Goal: Transaction & Acquisition: Purchase product/service

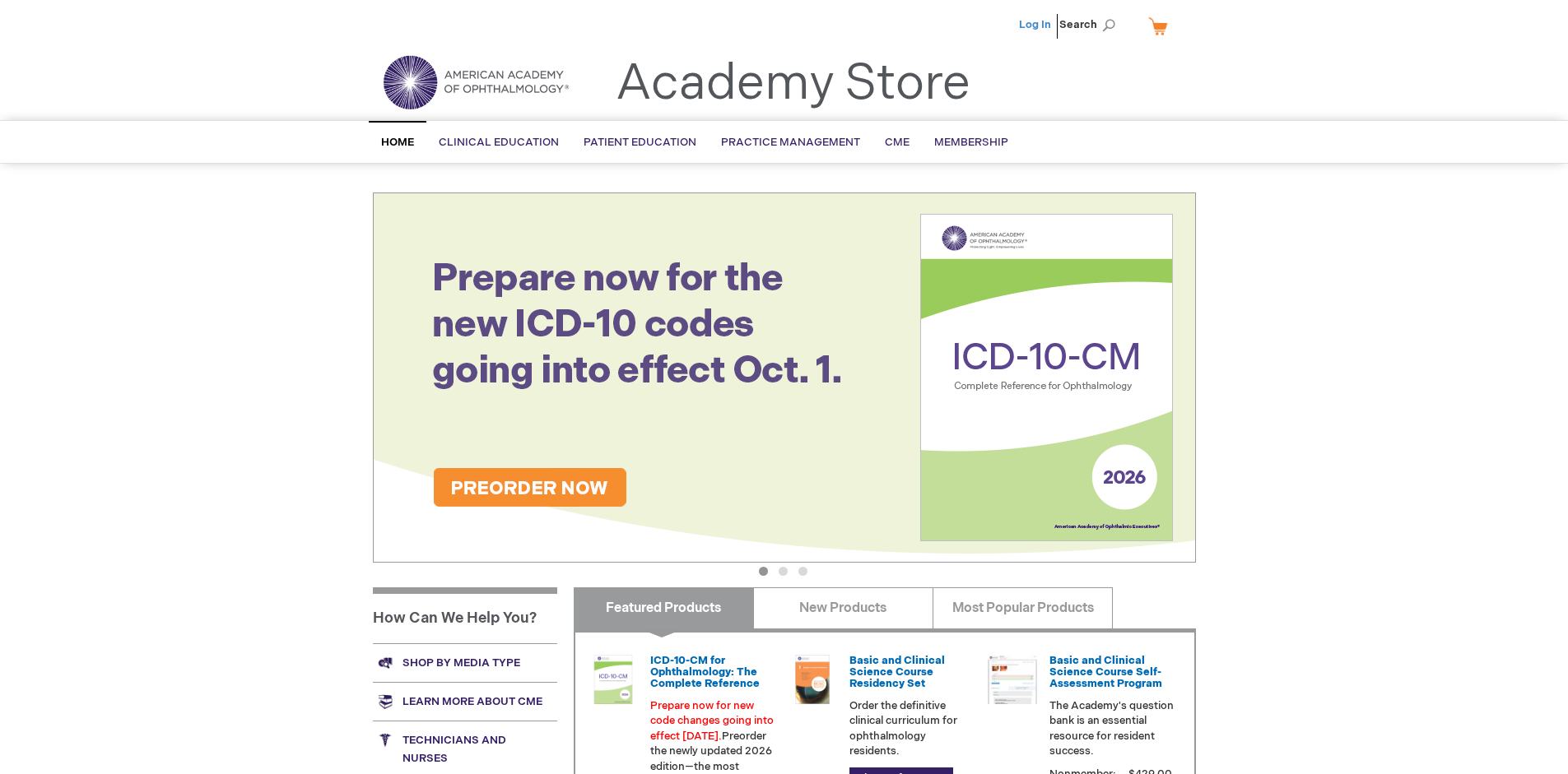
click at [1036, 24] on link "Log In" at bounding box center [1035, 25] width 32 height 13
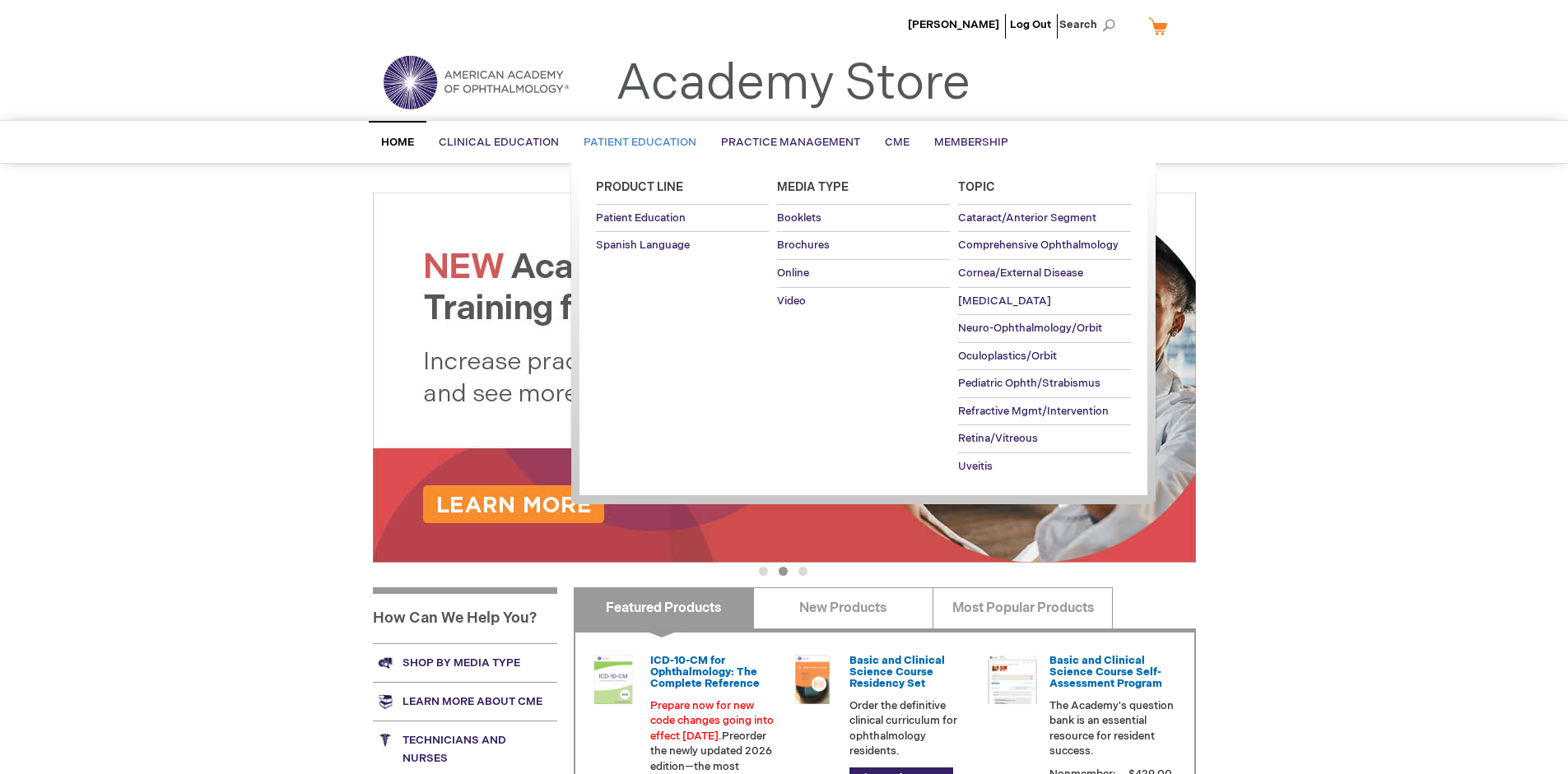
click at [635, 142] on span "Patient Education" at bounding box center [640, 142] width 113 height 13
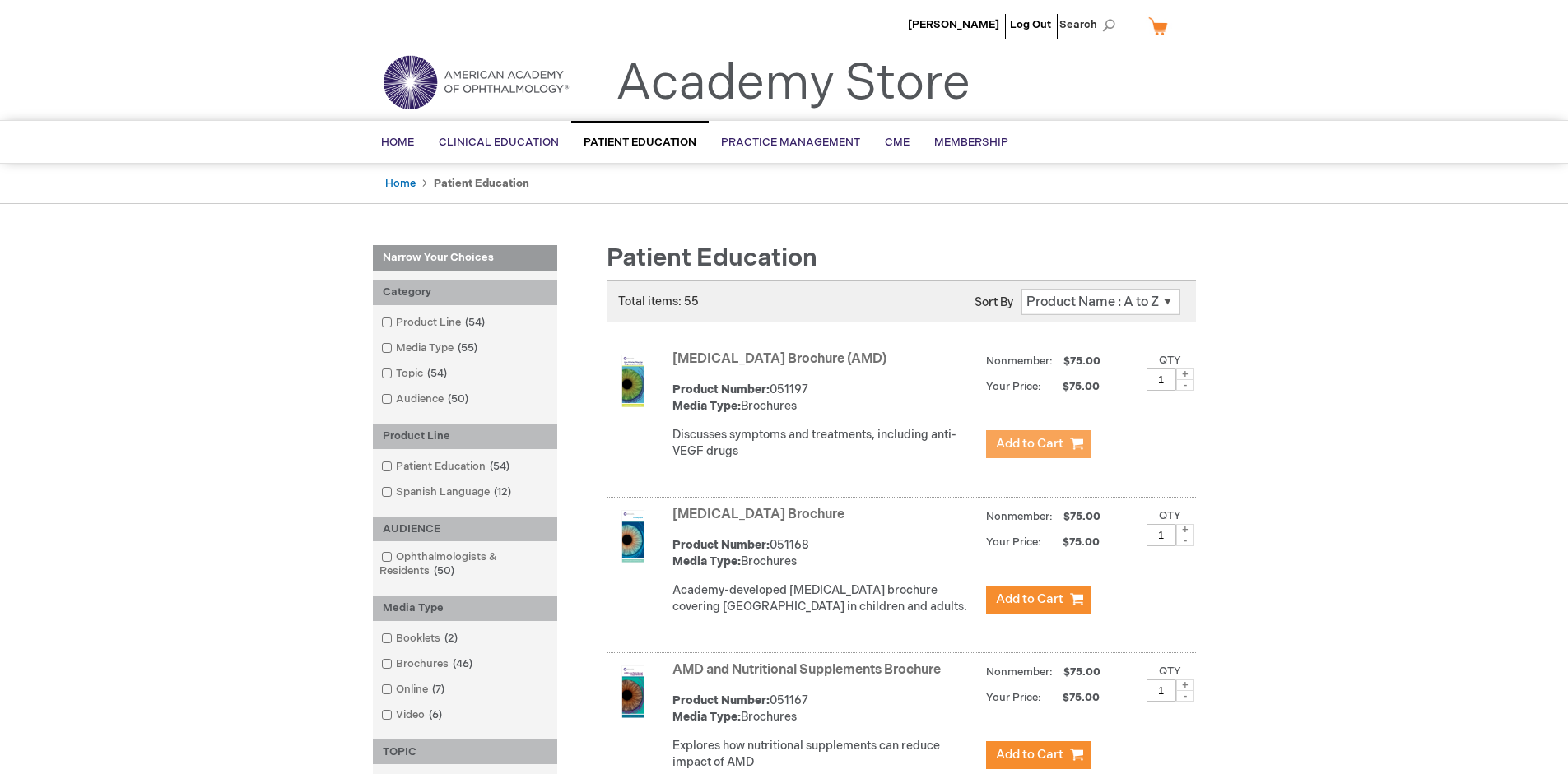
click at [1038, 444] on span "Add to Cart" at bounding box center [1029, 443] width 67 height 16
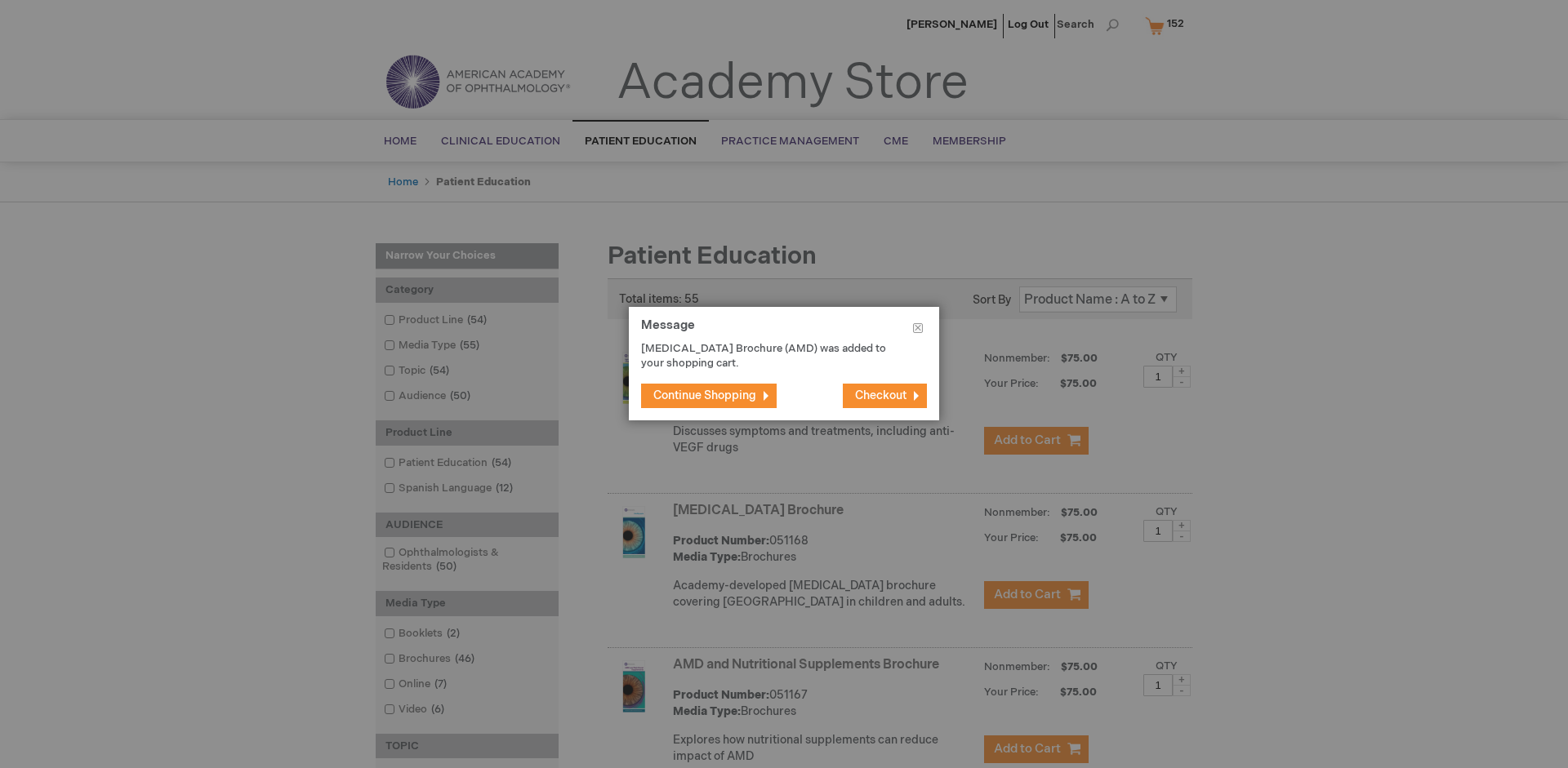
click at [705, 395] on span "Continue Shopping" at bounding box center [704, 396] width 103 height 14
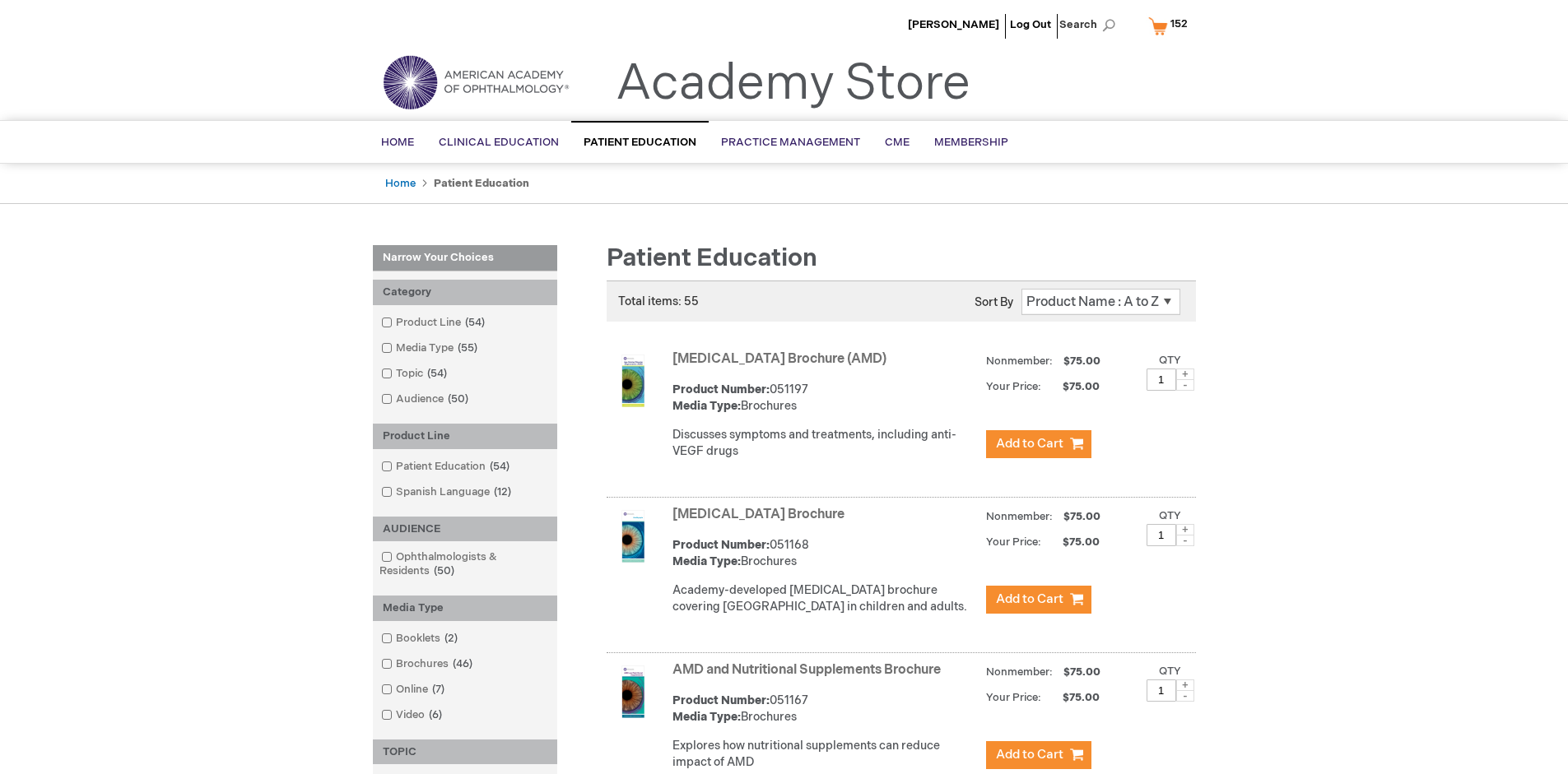
click at [810, 678] on link "AMD and Nutritional Supplements Brochure" at bounding box center [806, 670] width 268 height 16
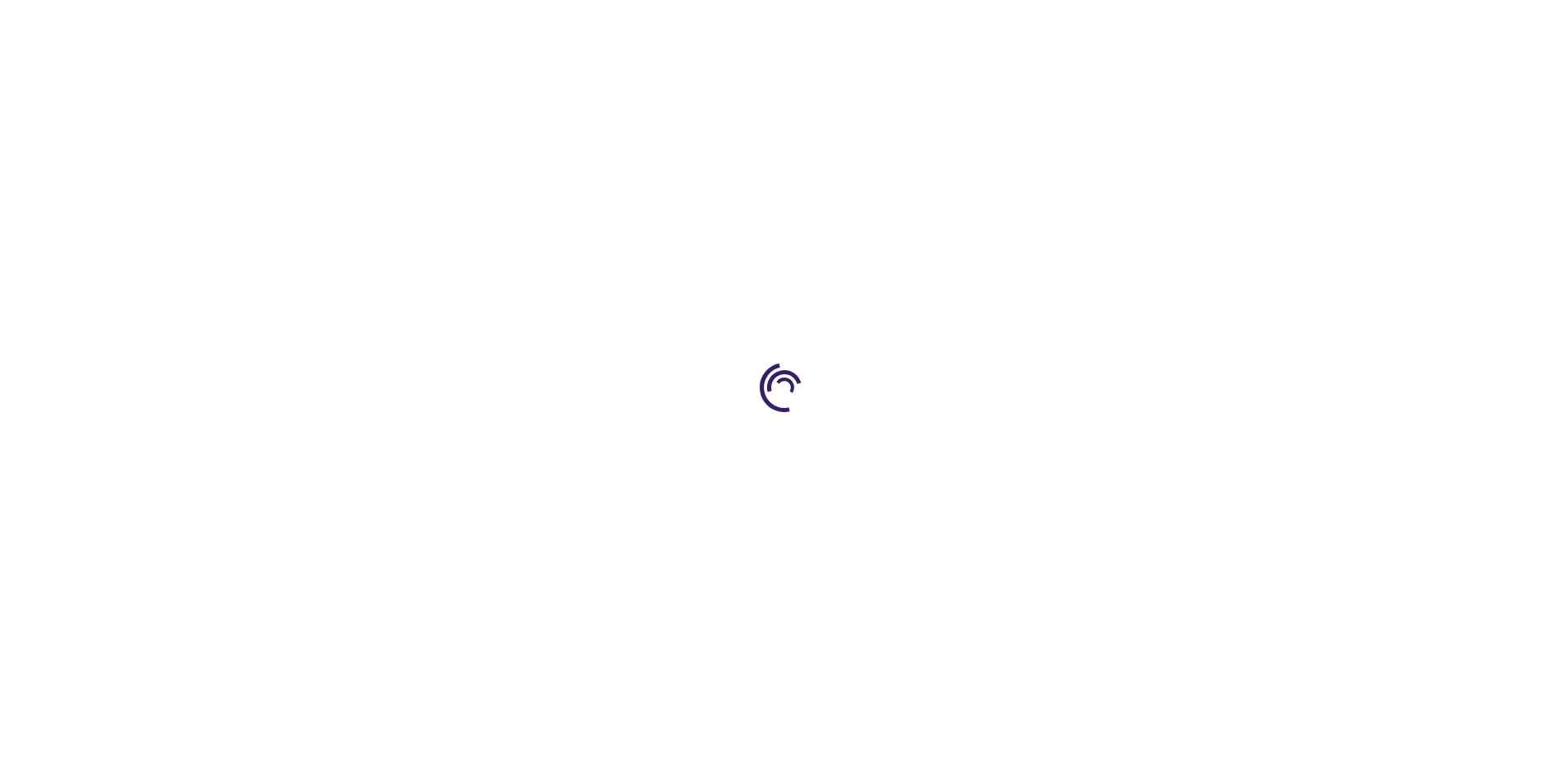
type input "1"
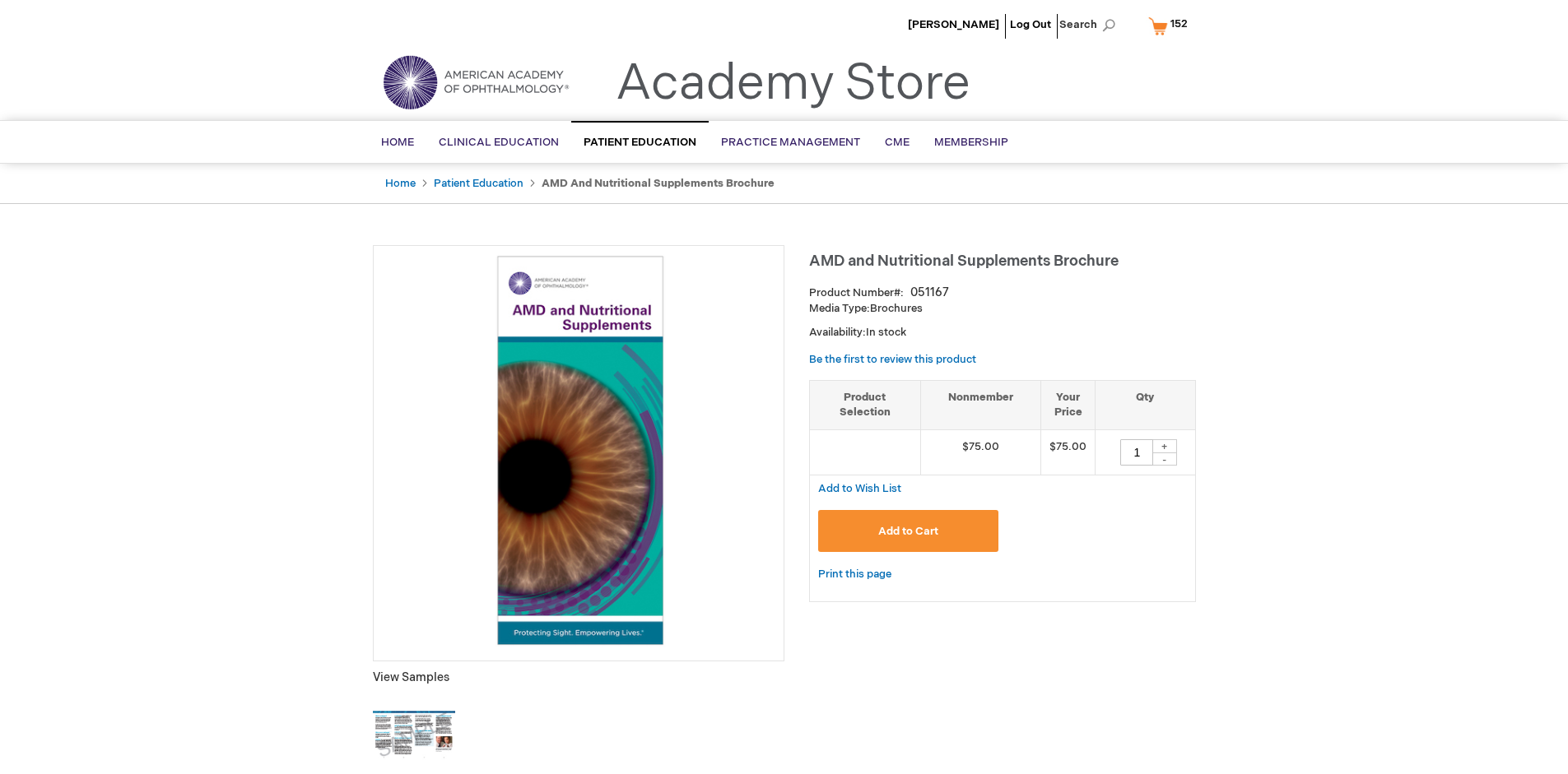
click at [908, 531] on span "Add to Cart" at bounding box center [908, 532] width 60 height 13
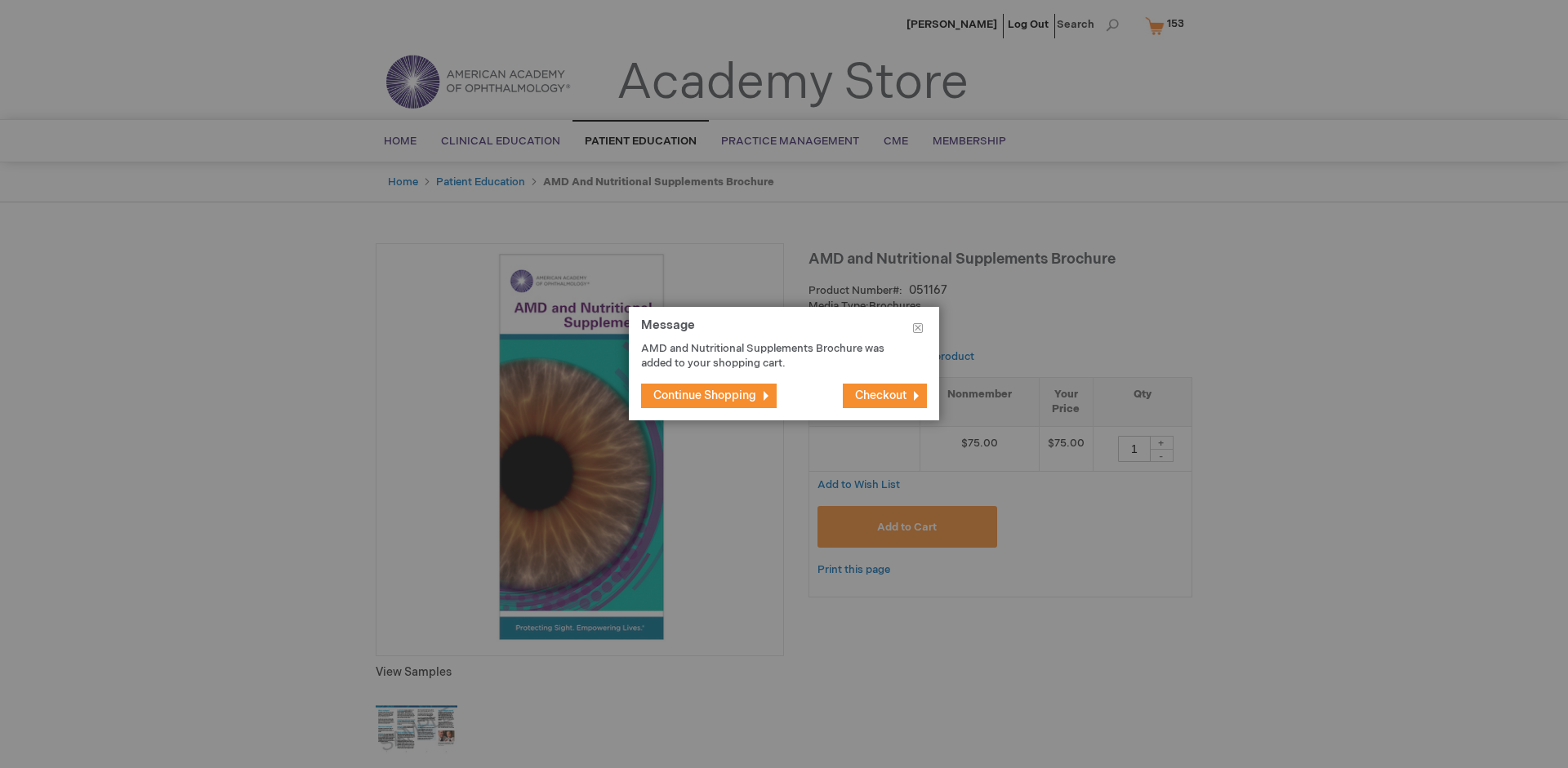
click at [705, 395] on span "Continue Shopping" at bounding box center [704, 396] width 103 height 14
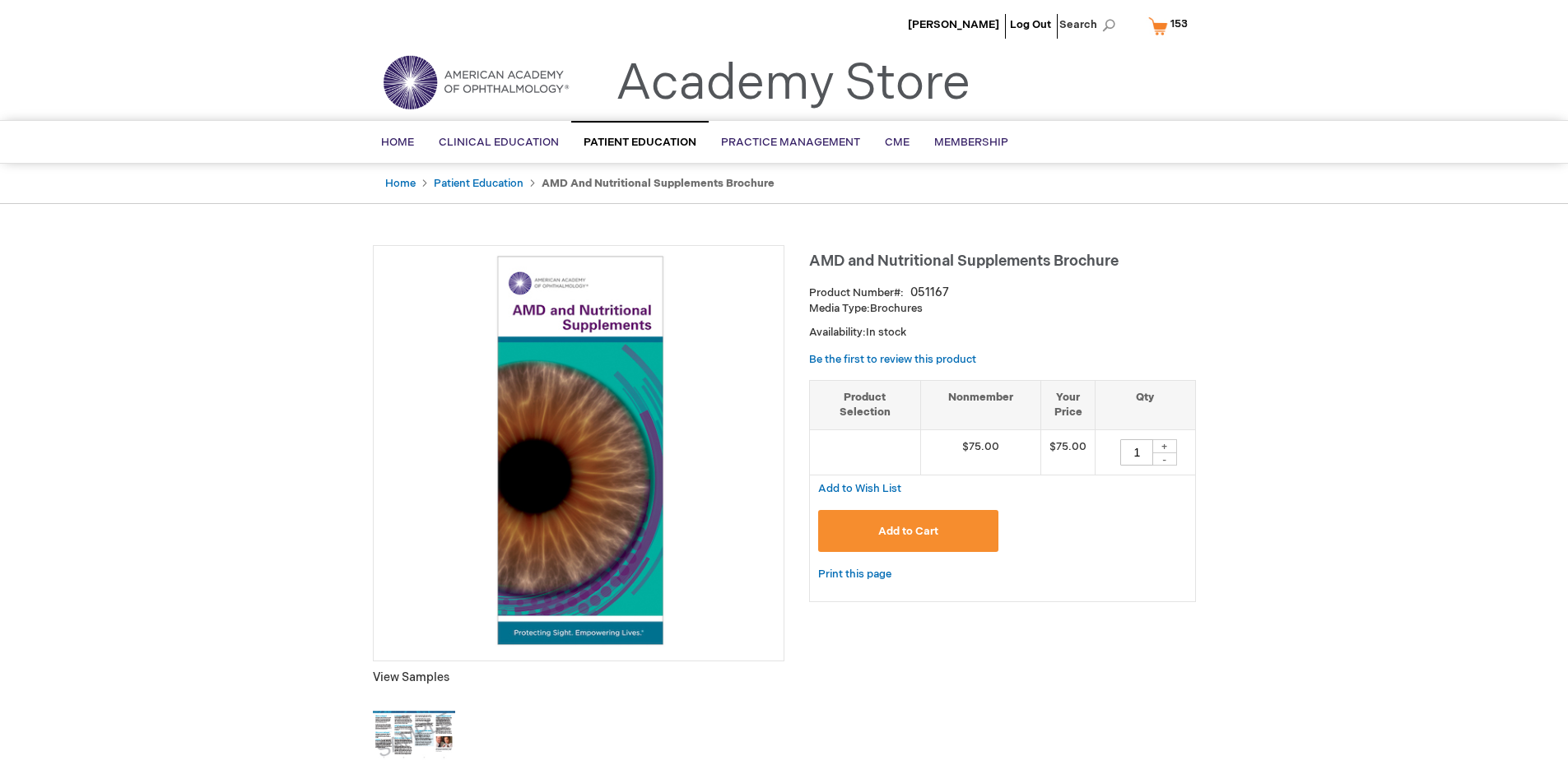
click at [1172, 25] on span "153" at bounding box center [1179, 24] width 18 height 13
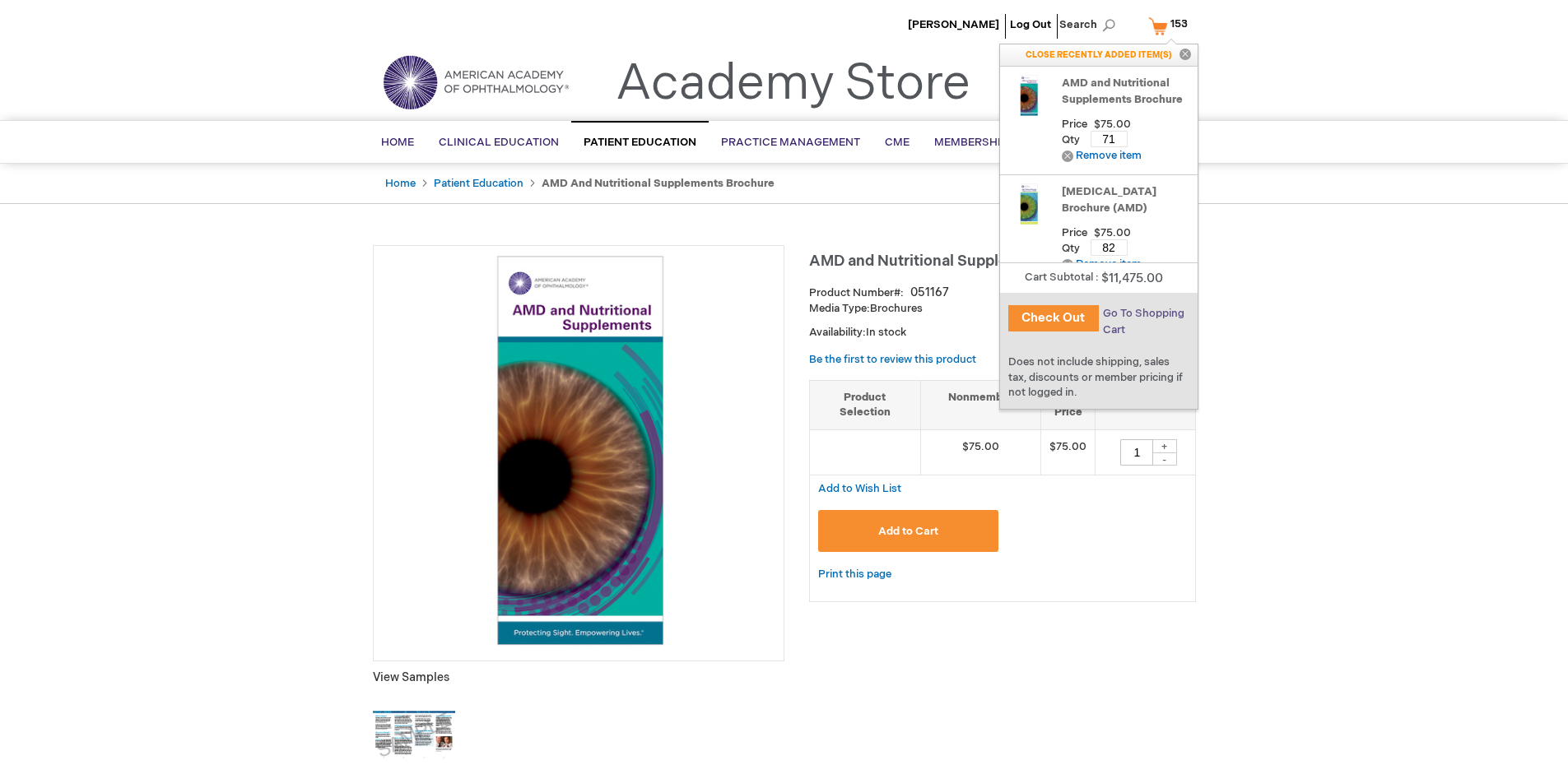
click at [1143, 314] on span "Go To Shopping Cart" at bounding box center [1144, 321] width 82 height 29
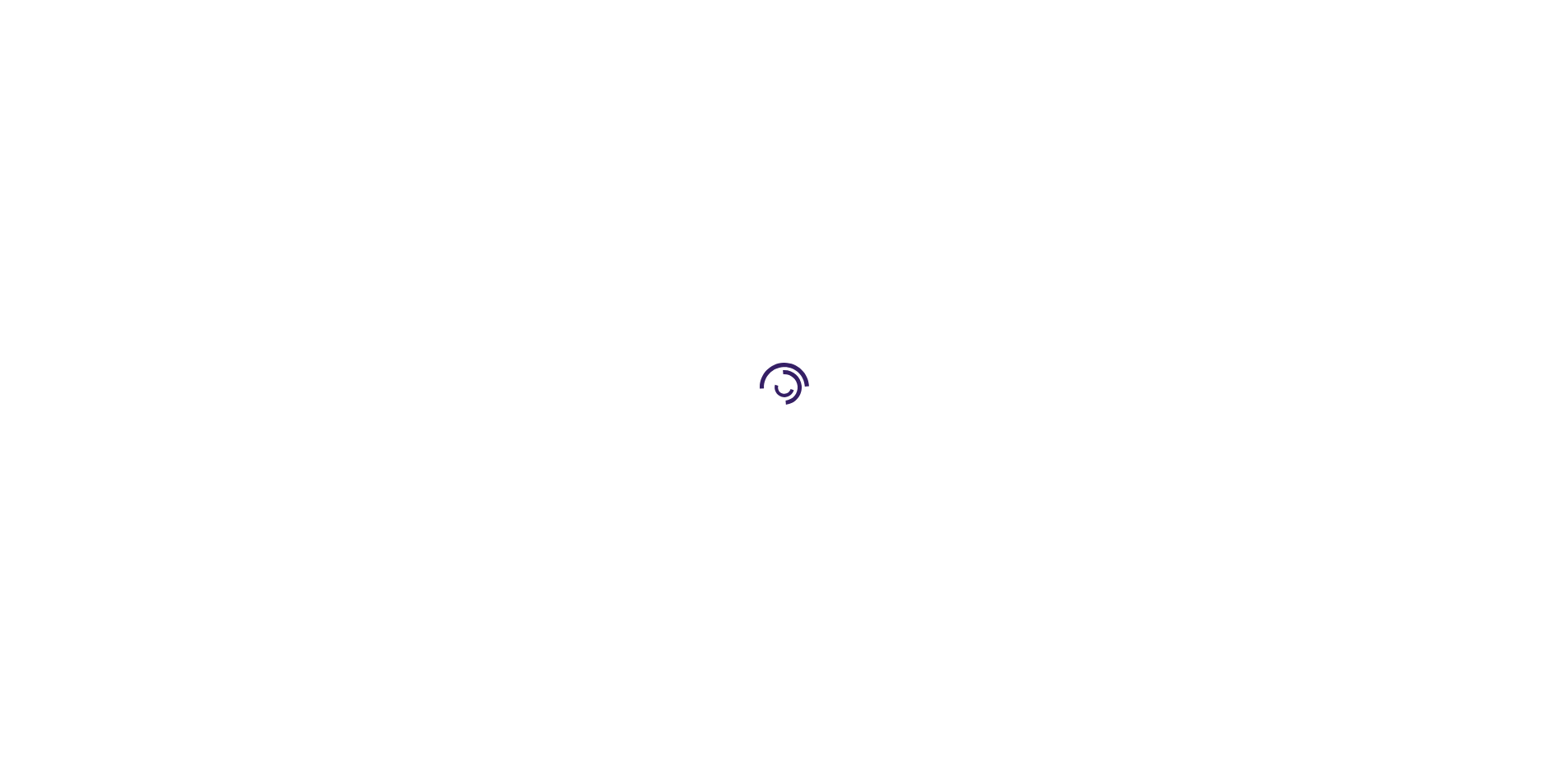
select select "US"
select select "41"
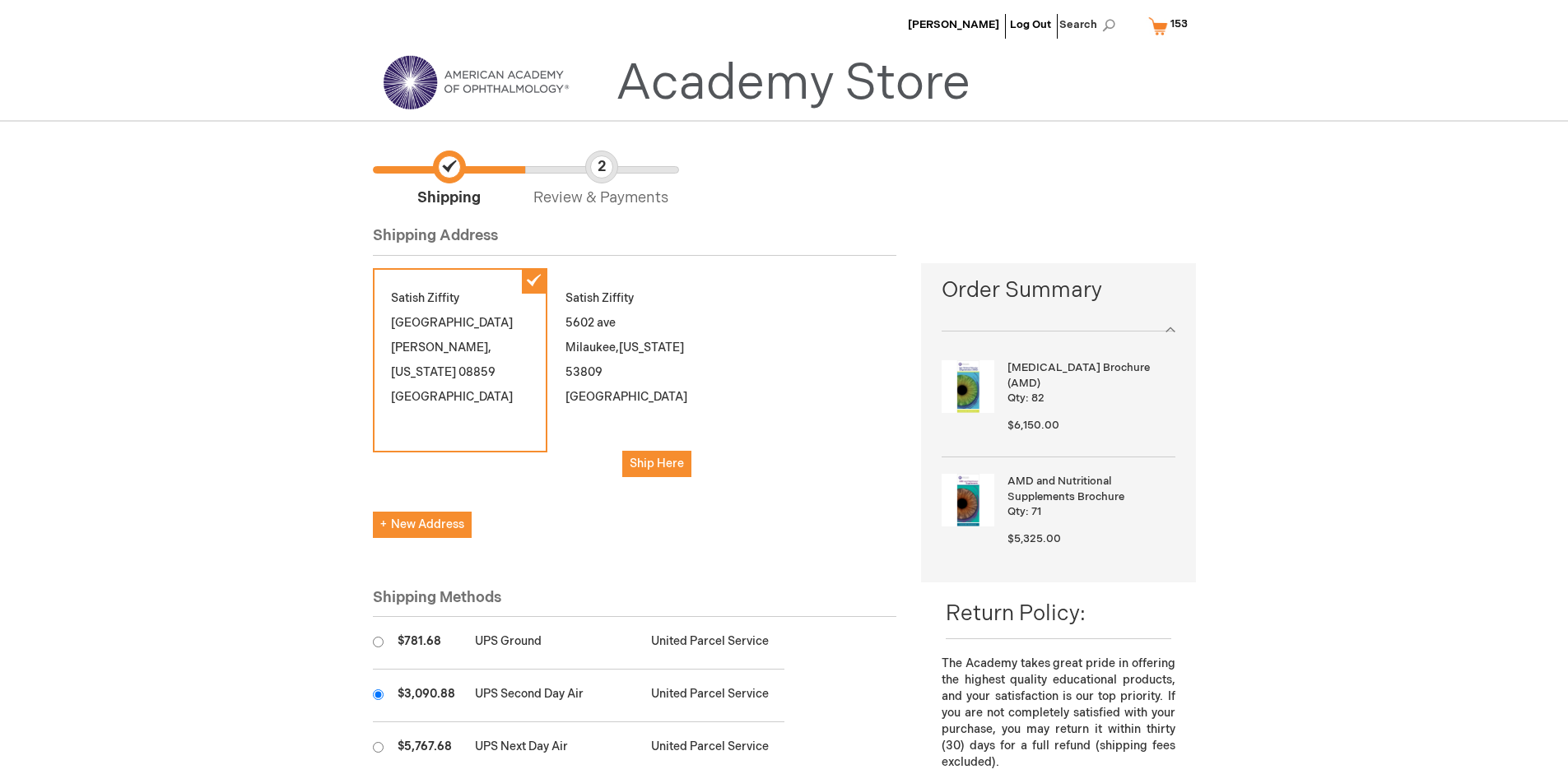
click at [378, 694] on input "radio" at bounding box center [378, 695] width 11 height 11
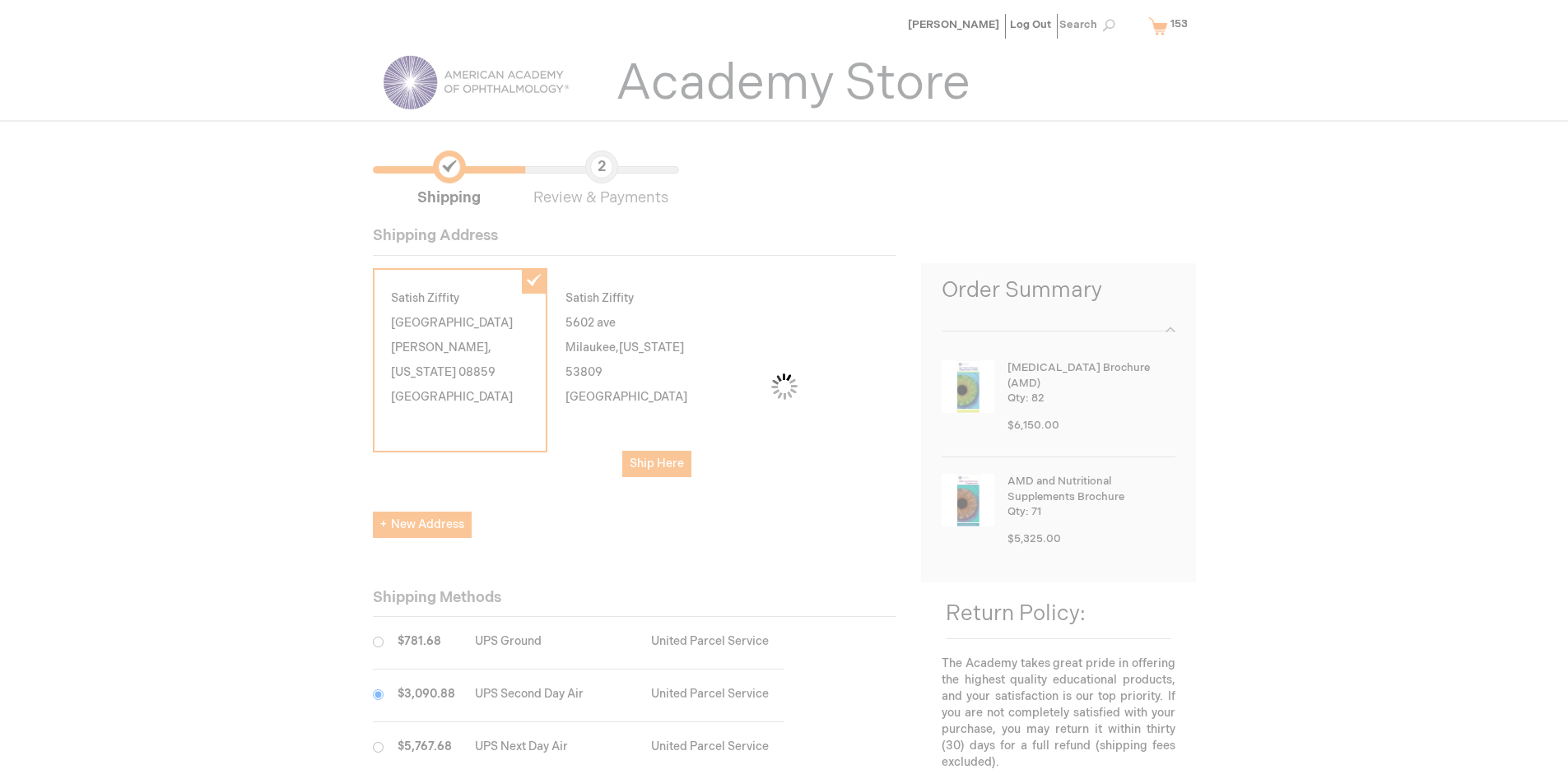
scroll to position [82, 0]
